Goal: Find specific page/section

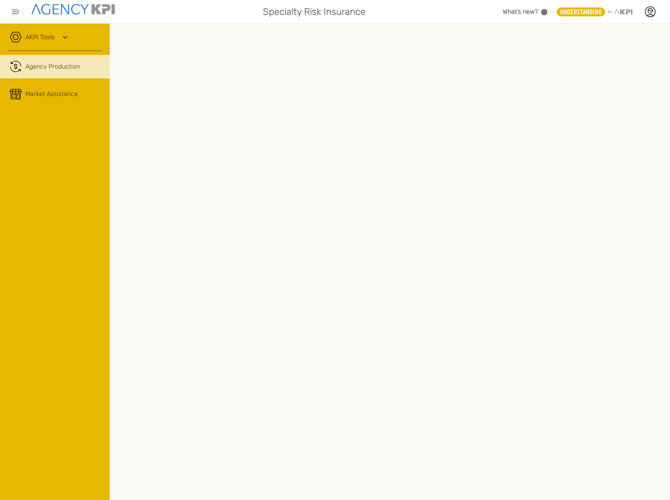
click at [45, 42] on div "AKPI Tools" at bounding box center [55, 41] width 94 height 20
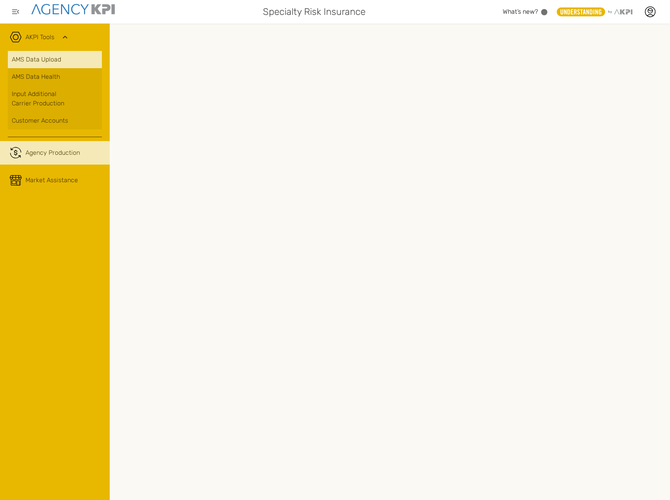
click at [38, 66] on link "AMS Data Upload" at bounding box center [55, 59] width 94 height 17
click at [52, 82] on link "AMS Data Health" at bounding box center [55, 76] width 94 height 17
